Goal: Transaction & Acquisition: Purchase product/service

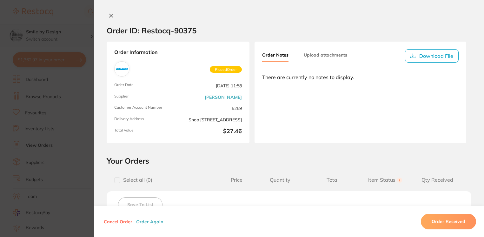
click at [86, 51] on section "Order ID: Restocq- 90375 Order Information Placed Order Order Date Aug 15 2025,…" at bounding box center [242, 118] width 484 height 237
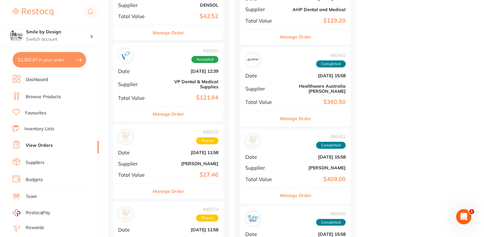
click at [57, 92] on li "Browse Products" at bounding box center [56, 97] width 86 height 10
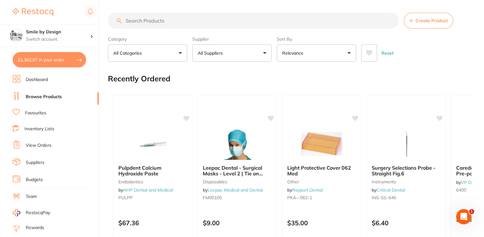
click at [133, 20] on input "search" at bounding box center [253, 21] width 291 height 16
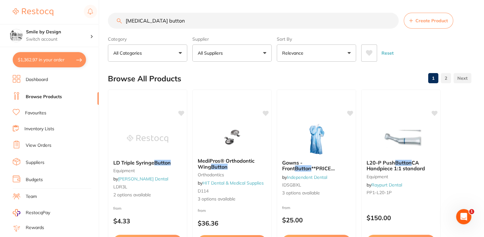
click at [67, 92] on li "Browse Products" at bounding box center [56, 97] width 86 height 10
drag, startPoint x: 172, startPoint y: 22, endPoint x: 105, endPoint y: 11, distance: 67.3
click at [105, 11] on div "$1,362.97 Smile by Design Switch account Smile by Design - North Sydney Smile b…" at bounding box center [242, 118] width 484 height 237
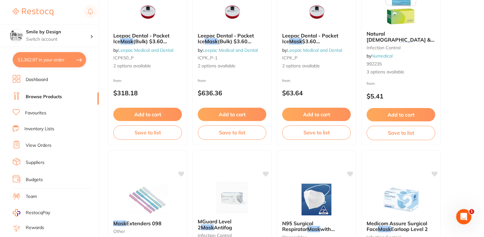
scroll to position [254, 0]
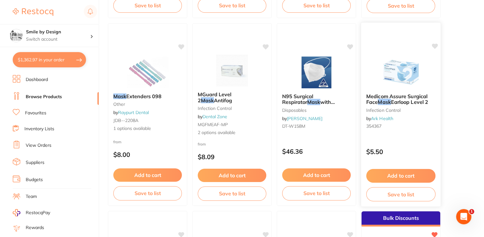
type input "mask"
click at [417, 101] on span "Earloop Level 2" at bounding box center [409, 102] width 37 height 6
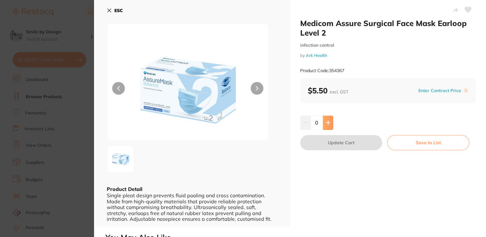
click at [328, 122] on icon at bounding box center [328, 122] width 5 height 5
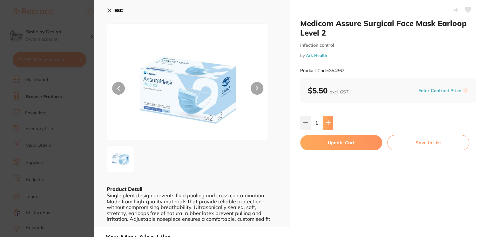
click at [330, 122] on button at bounding box center [328, 123] width 10 height 14
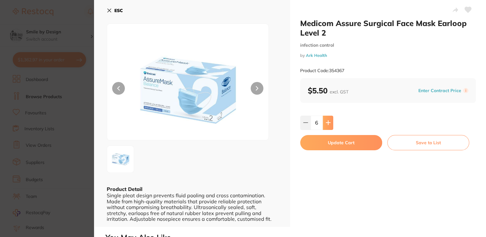
click at [330, 122] on button at bounding box center [328, 123] width 10 height 14
type input "8"
click at [359, 141] on button "Update Cart" at bounding box center [341, 142] width 82 height 15
checkbox input "false"
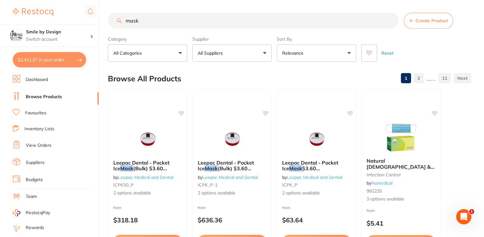
drag, startPoint x: 141, startPoint y: 18, endPoint x: 118, endPoint y: 15, distance: 23.0
click at [118, 15] on input "mask" at bounding box center [253, 21] width 291 height 16
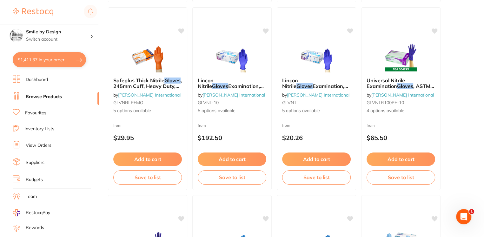
scroll to position [635, 0]
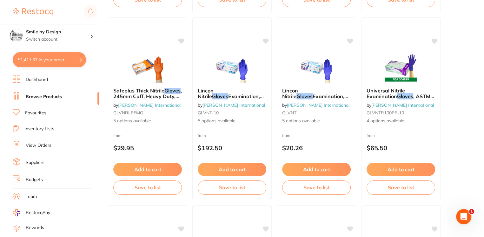
type input "gloves"
click at [47, 109] on li "Favourites" at bounding box center [56, 113] width 86 height 8
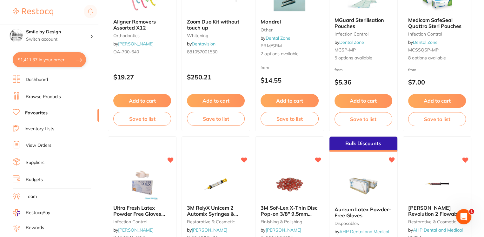
scroll to position [1398, 0]
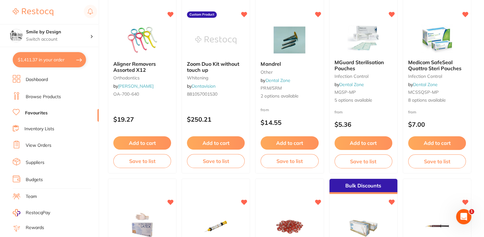
drag, startPoint x: 358, startPoint y: 64, endPoint x: 322, endPoint y: 121, distance: 67.5
click at [358, 64] on span "MGuard Sterilisation Pouches" at bounding box center [360, 65] width 50 height 12
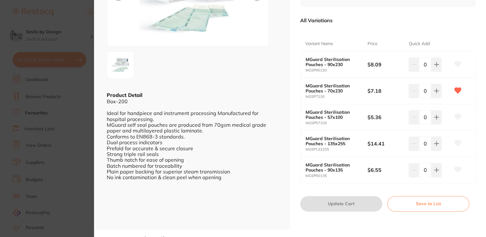
scroll to position [84, 0]
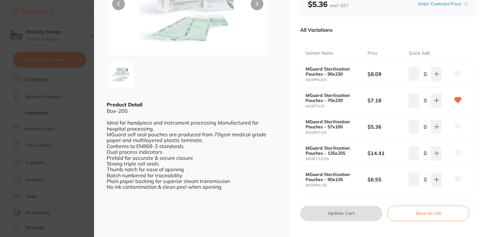
click at [78, 123] on section "MGuard Sterilisation Pouches Infection Control by Dental Zone Product Code: MGS…" at bounding box center [243, 118] width 486 height 237
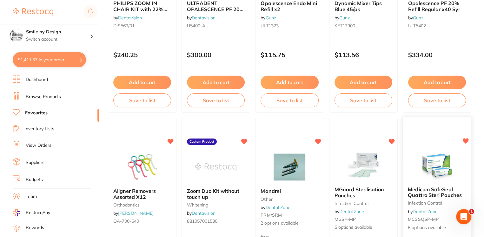
click at [441, 154] on img at bounding box center [437, 165] width 42 height 32
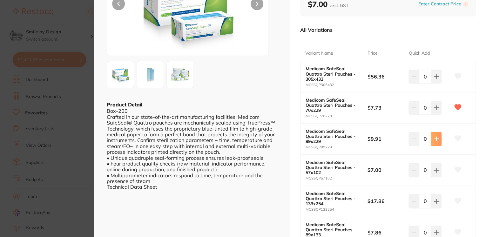
click at [435, 137] on icon at bounding box center [436, 139] width 4 height 4
click at [435, 139] on icon at bounding box center [436, 138] width 5 height 5
click at [436, 140] on icon at bounding box center [436, 138] width 5 height 5
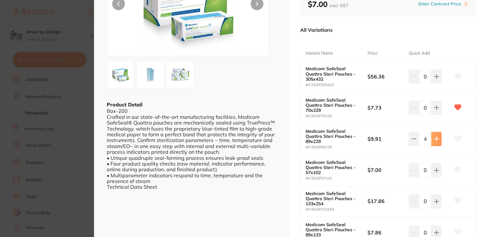
click at [436, 140] on icon at bounding box center [436, 138] width 5 height 5
click at [435, 140] on icon at bounding box center [436, 138] width 5 height 5
click at [432, 141] on button at bounding box center [436, 139] width 10 height 14
click at [432, 140] on button at bounding box center [436, 139] width 10 height 14
click at [411, 140] on icon at bounding box center [413, 138] width 5 height 5
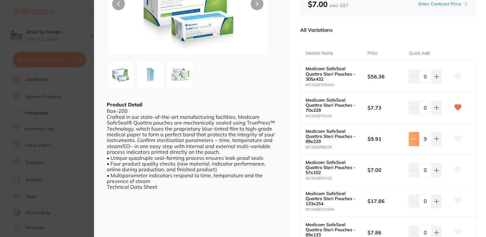
type input "8"
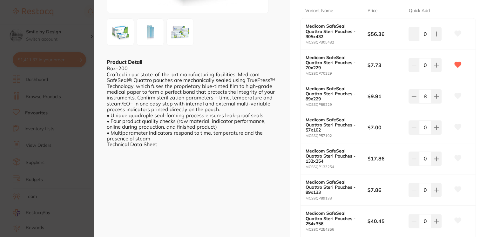
click at [456, 93] on icon at bounding box center [458, 96] width 7 height 6
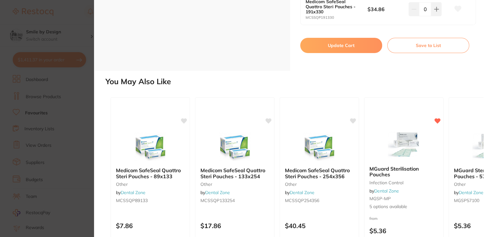
scroll to position [293, 0]
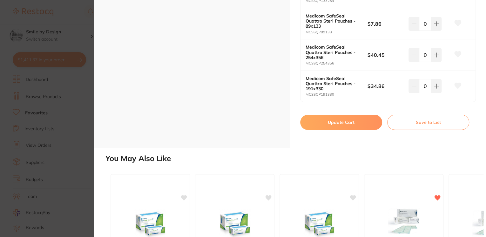
click at [344, 119] on button "Update Cart" at bounding box center [341, 122] width 82 height 15
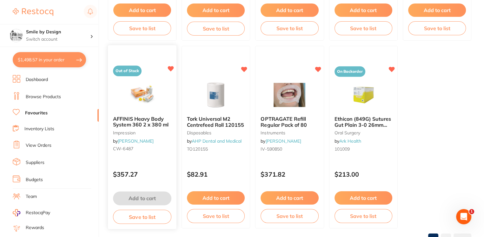
scroll to position [1779, 0]
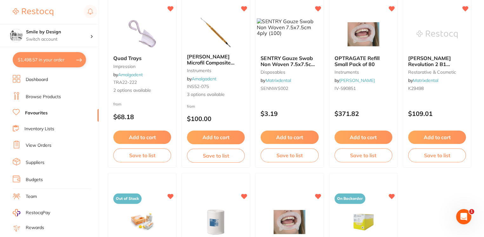
click at [55, 94] on link "Browse Products" at bounding box center [43, 97] width 35 height 6
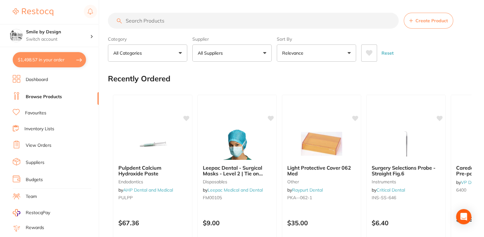
click at [188, 21] on input "search" at bounding box center [253, 21] width 291 height 16
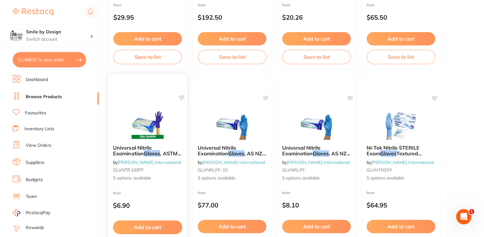
scroll to position [762, 0]
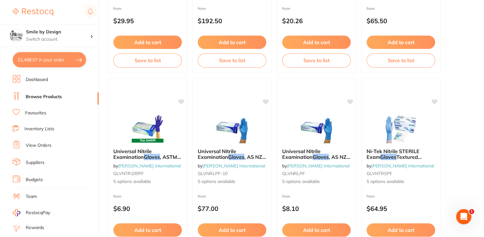
click at [51, 92] on li "Browse Products" at bounding box center [56, 97] width 86 height 10
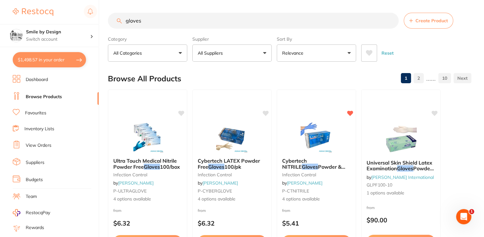
drag, startPoint x: 142, startPoint y: 22, endPoint x: 123, endPoint y: 21, distance: 19.1
click at [123, 21] on input "gloves" at bounding box center [253, 21] width 291 height 16
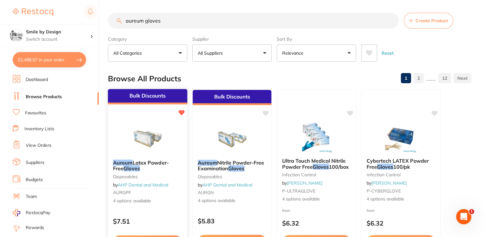
type input "aureum gloves"
click at [151, 160] on span "Latex Powder-Free" at bounding box center [141, 165] width 56 height 12
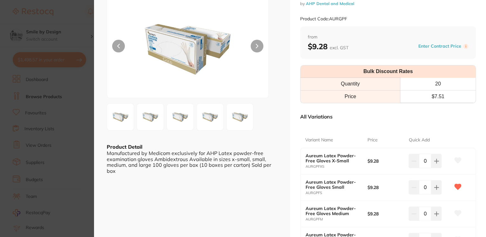
click at [455, 184] on icon at bounding box center [458, 187] width 7 height 6
click at [457, 186] on icon at bounding box center [458, 187] width 7 height 6
click at [436, 191] on button at bounding box center [436, 187] width 10 height 14
click at [432, 188] on button at bounding box center [436, 187] width 10 height 14
click at [434, 189] on icon at bounding box center [436, 187] width 5 height 5
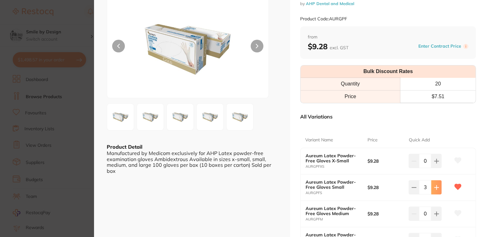
click at [434, 189] on icon at bounding box center [436, 187] width 5 height 5
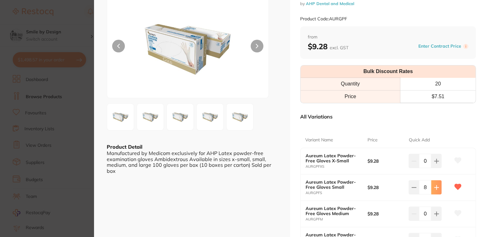
click at [434, 189] on icon at bounding box center [436, 187] width 5 height 5
click at [436, 187] on icon at bounding box center [436, 187] width 5 height 5
type input "10"
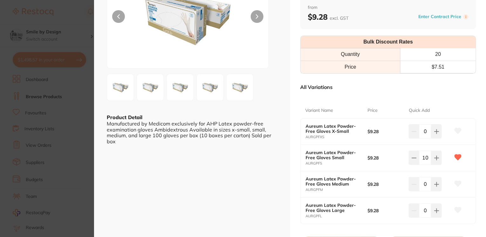
scroll to position [84, 0]
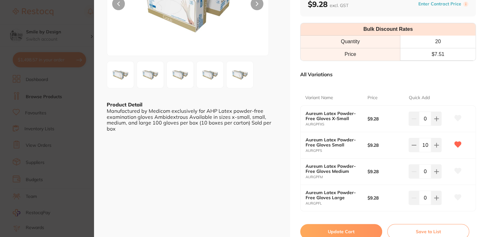
click at [366, 226] on button "Update Cart" at bounding box center [341, 231] width 82 height 15
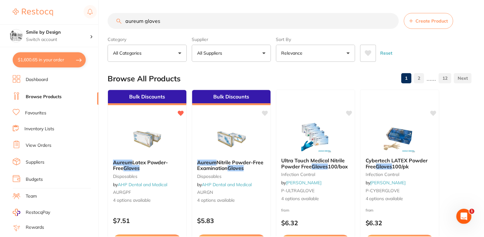
scroll to position [762, 0]
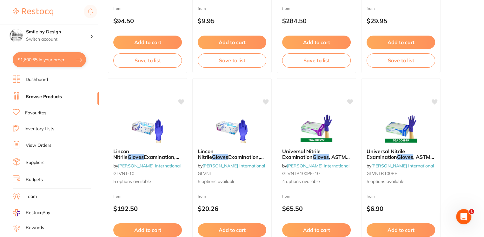
click at [48, 61] on button "$1,600.65 in your order" at bounding box center [49, 59] width 73 height 15
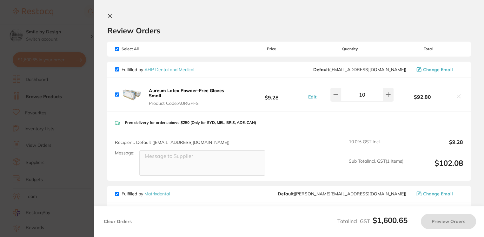
checkbox input "true"
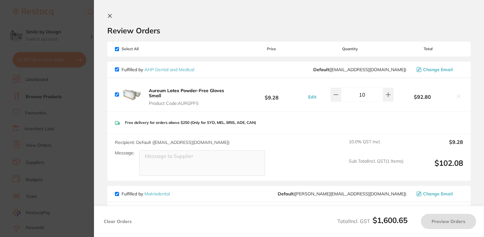
checkbox input "true"
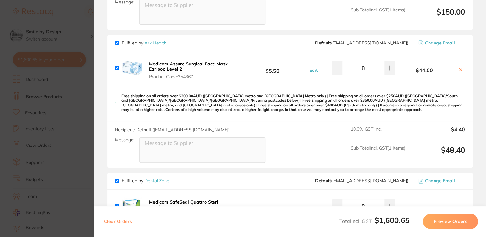
scroll to position [508, 0]
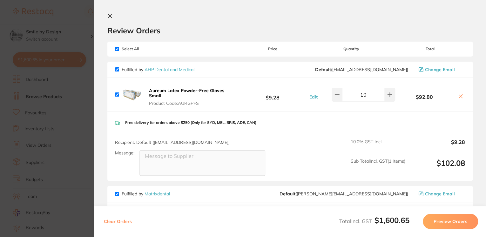
scroll to position [566, 0]
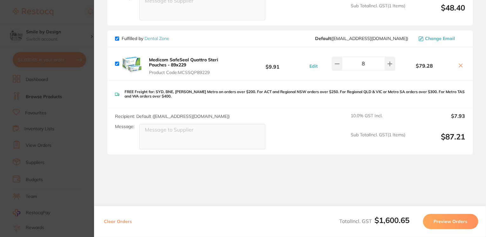
click at [69, 132] on section "Update RRP Set your pre negotiated price for this item. Item Agreed RRP (excl. …" at bounding box center [243, 118] width 486 height 237
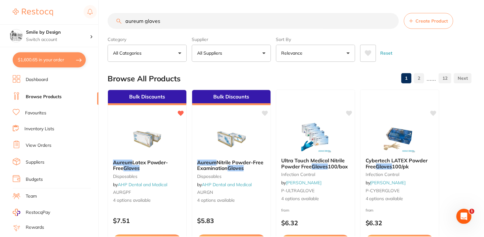
scroll to position [762, 0]
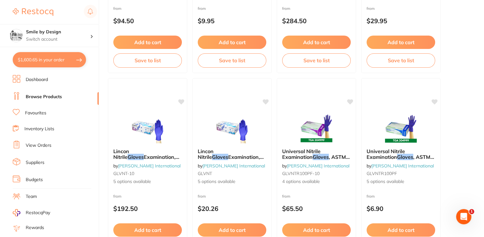
click at [49, 145] on link "View Orders" at bounding box center [39, 145] width 26 height 6
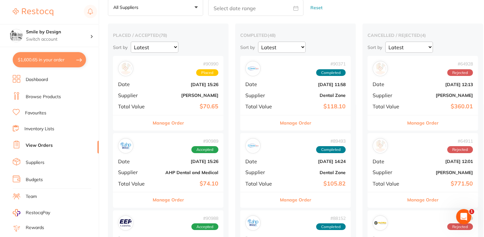
scroll to position [212, 0]
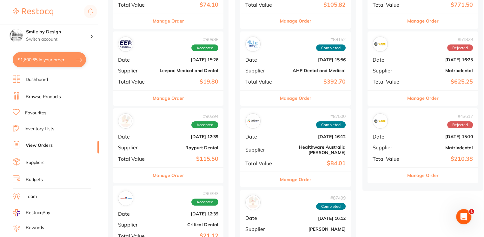
click at [47, 91] on ul "Dashboard Browse Products Favourites Inventory Lists View Orders Suppliers Budg…" at bounding box center [56, 184] width 86 height 219
click at [49, 92] on li "Browse Products" at bounding box center [56, 97] width 86 height 10
